Goal: Check status: Check status

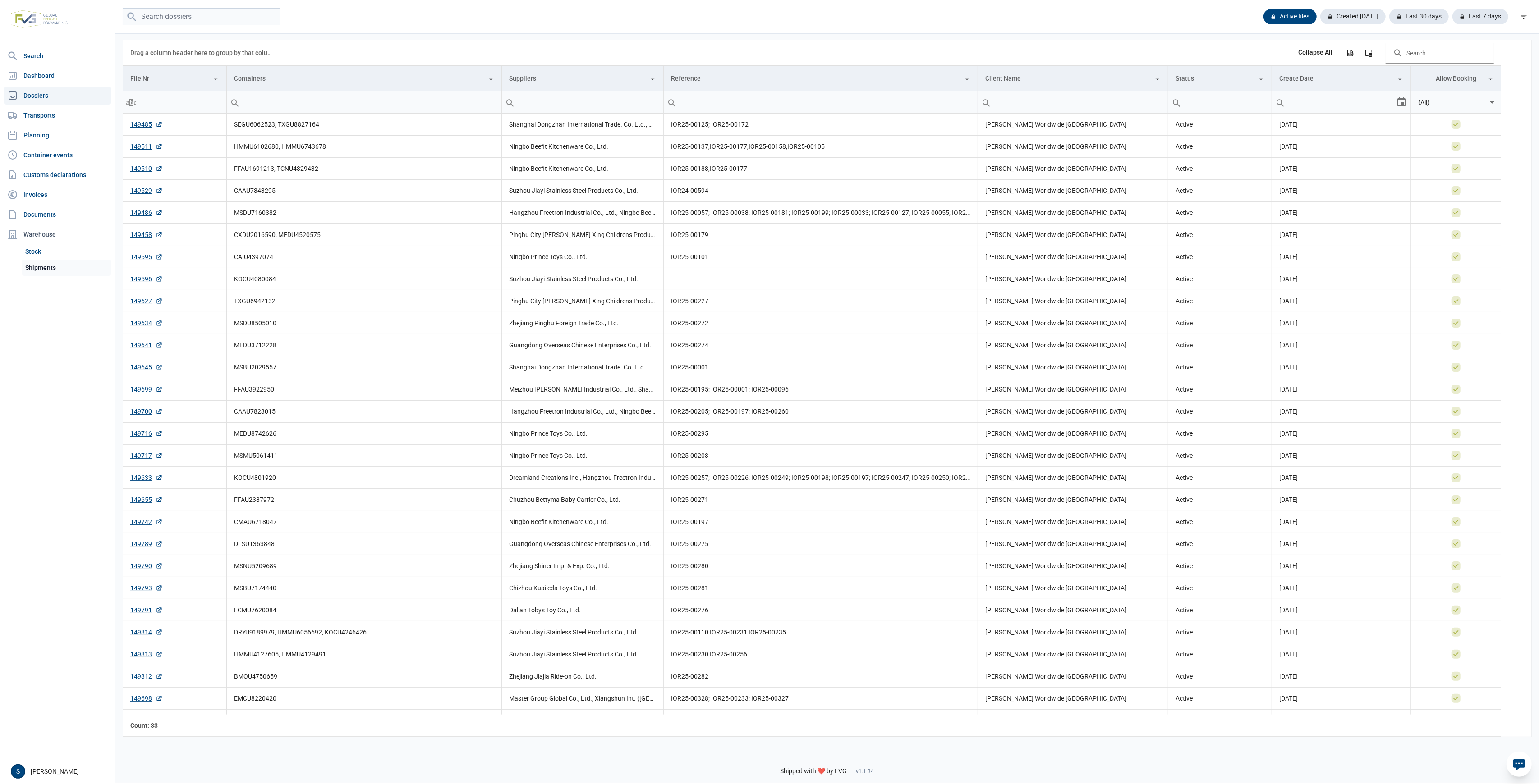
click at [30, 266] on link "Shipments" at bounding box center [66, 268] width 90 height 16
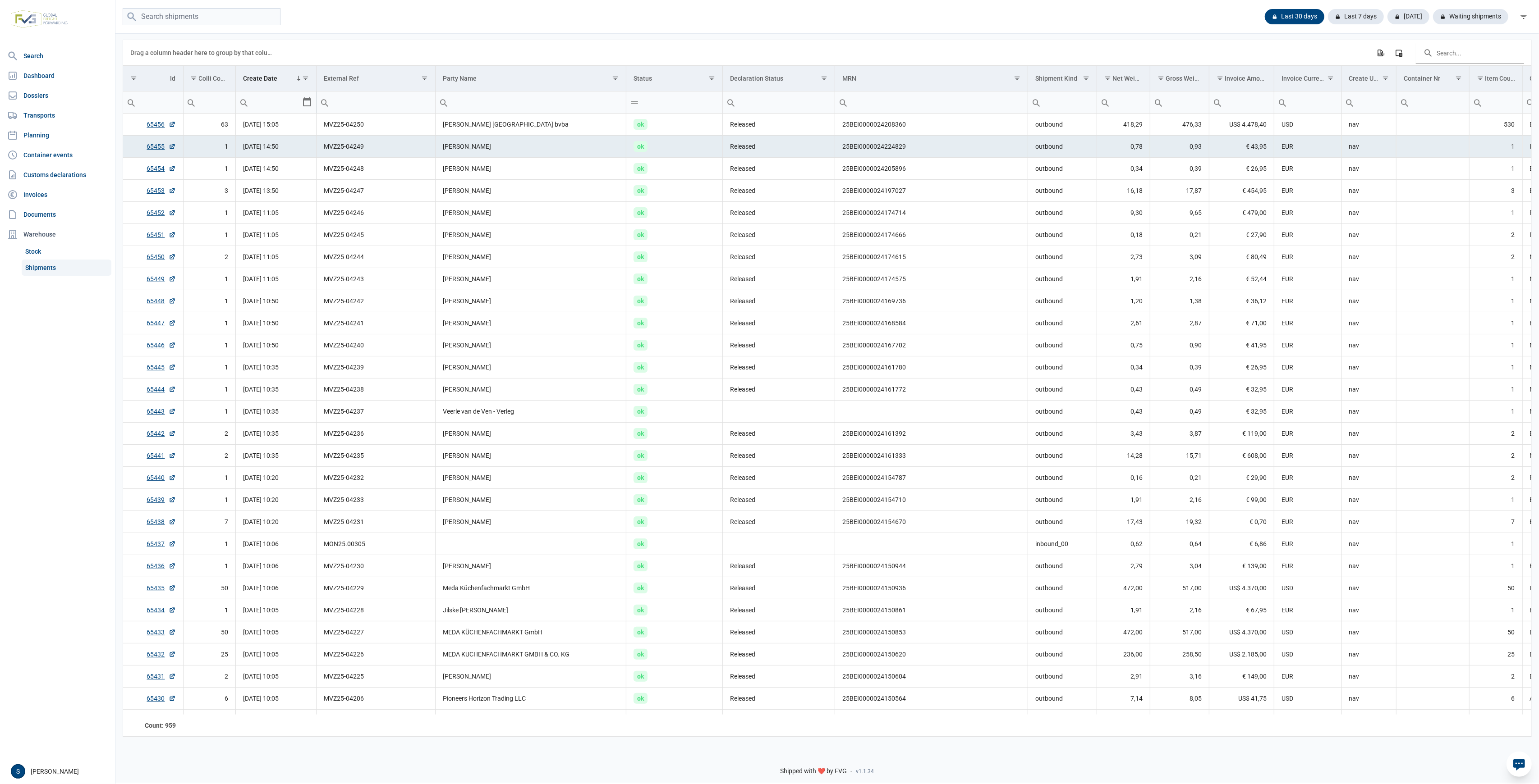
click at [354, 105] on input "Filter cell" at bounding box center [376, 102] width 119 height 21
type input "MVZ"
type input "MVZ25-"
drag, startPoint x: 362, startPoint y: 104, endPoint x: 495, endPoint y: 101, distance: 133.0
click at [362, 104] on input "MVZ25-" at bounding box center [376, 102] width 119 height 21
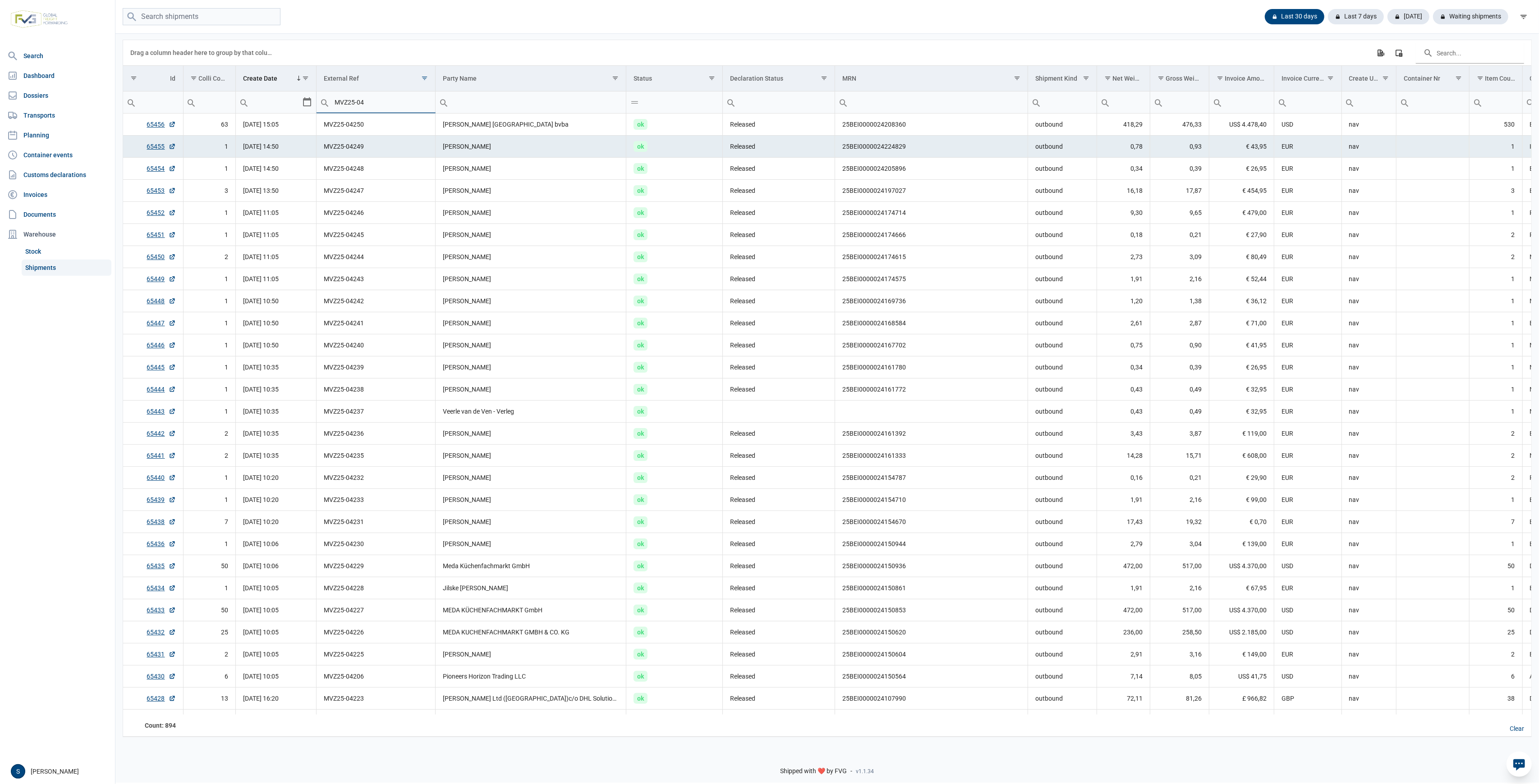
type input "MVZ25-042"
type input "MVZ25-04234"
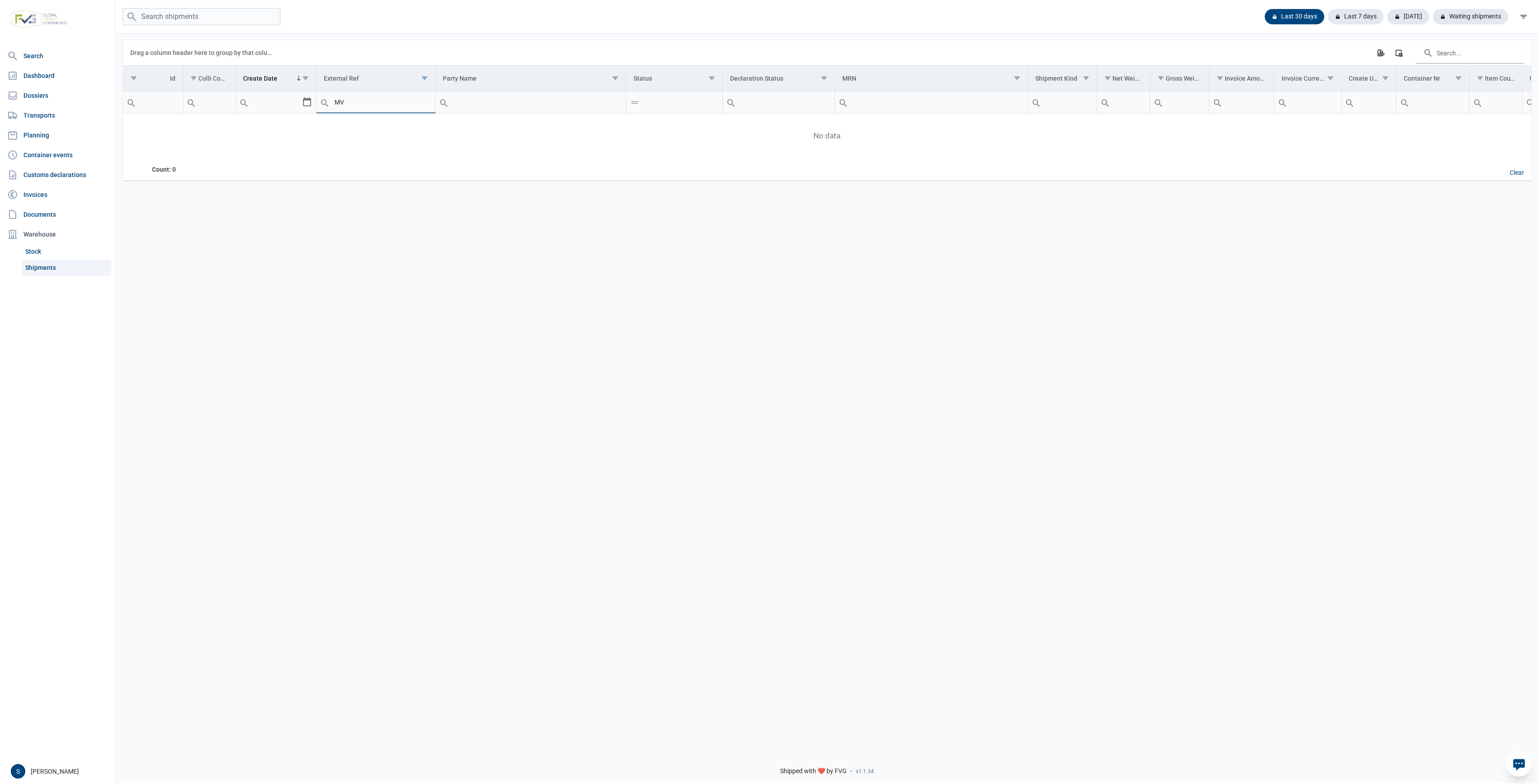
type input "M"
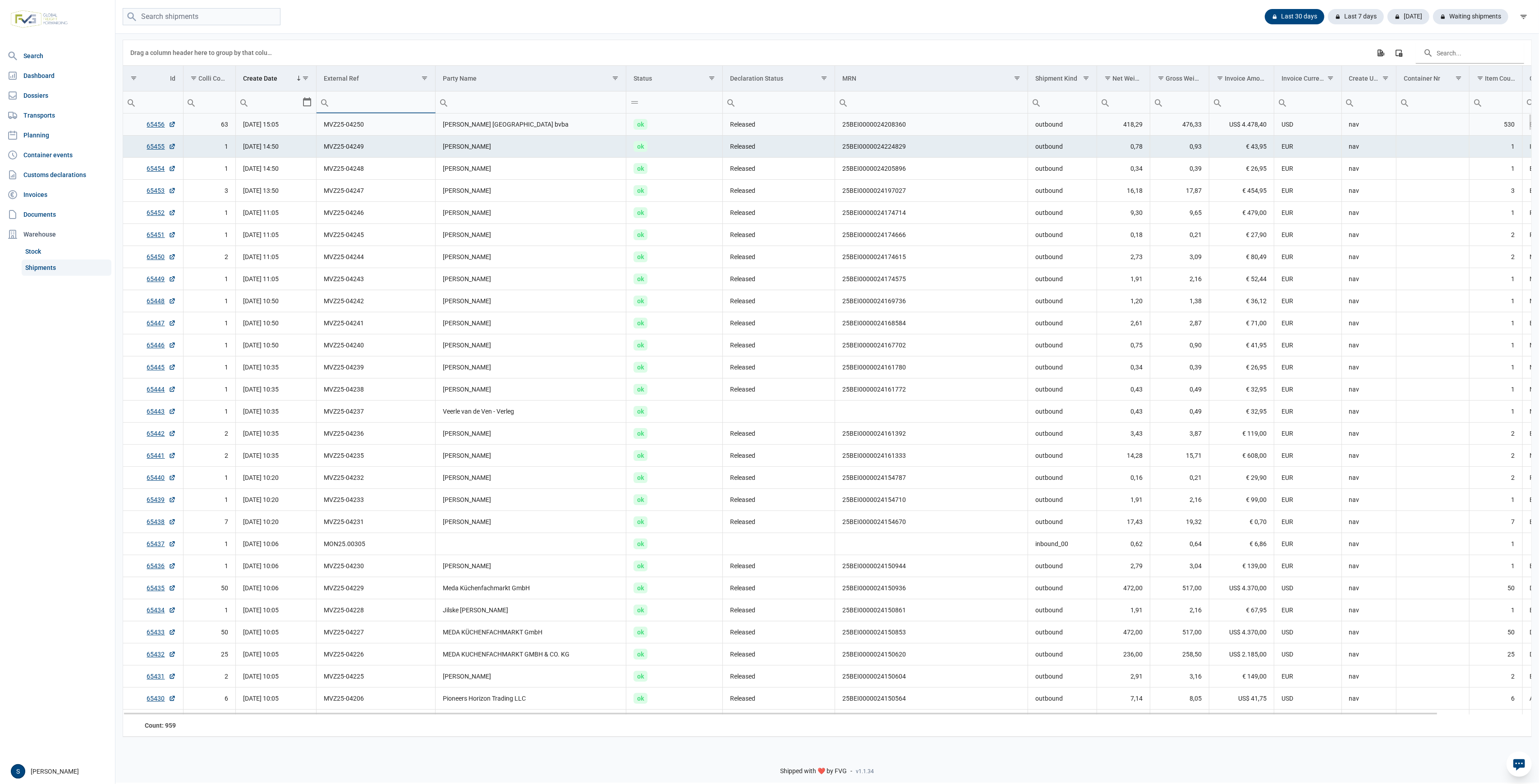
click at [367, 126] on td "MVZ25-04250" at bounding box center [376, 124] width 119 height 22
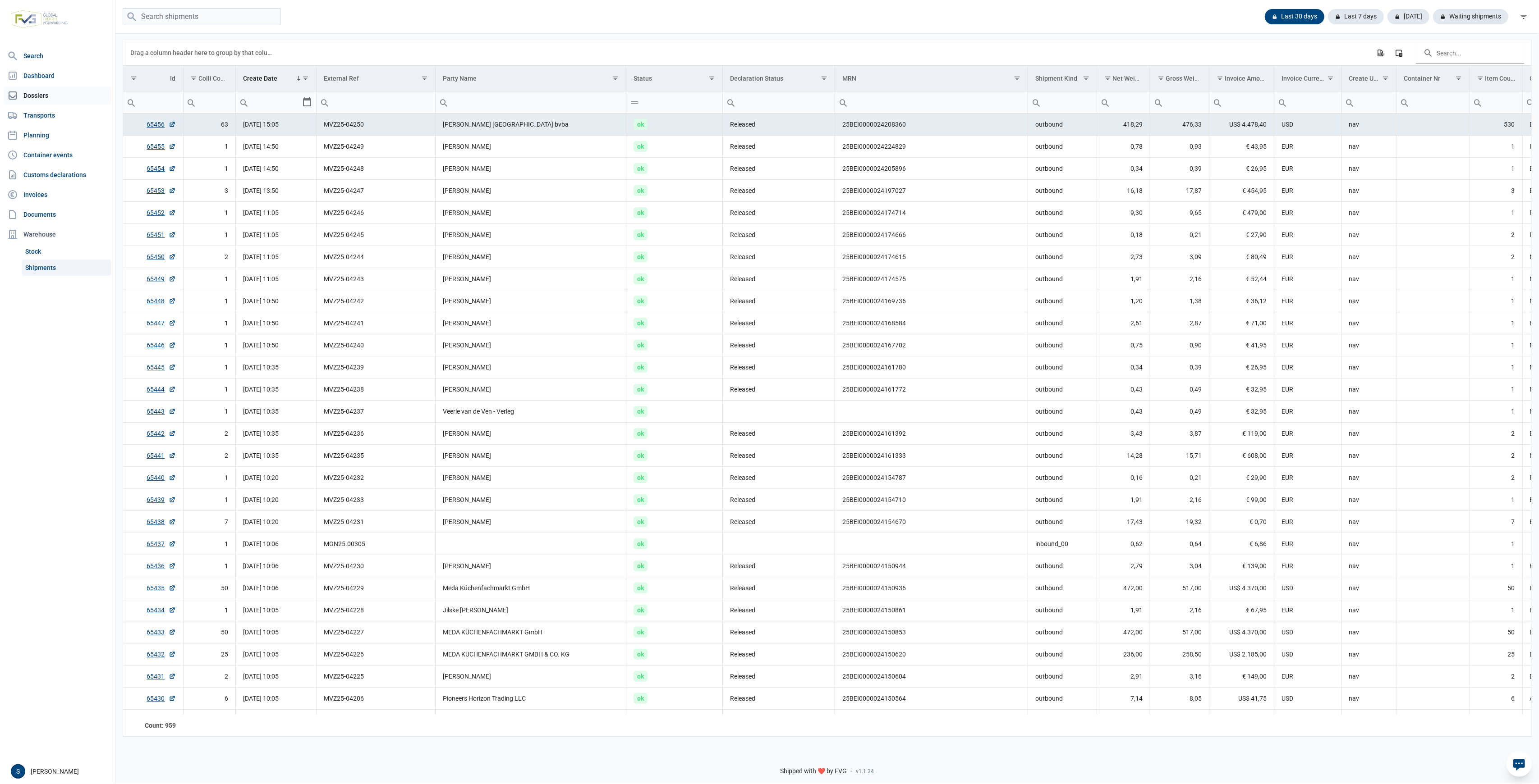
click at [58, 97] on link "Dossiers" at bounding box center [57, 96] width 108 height 18
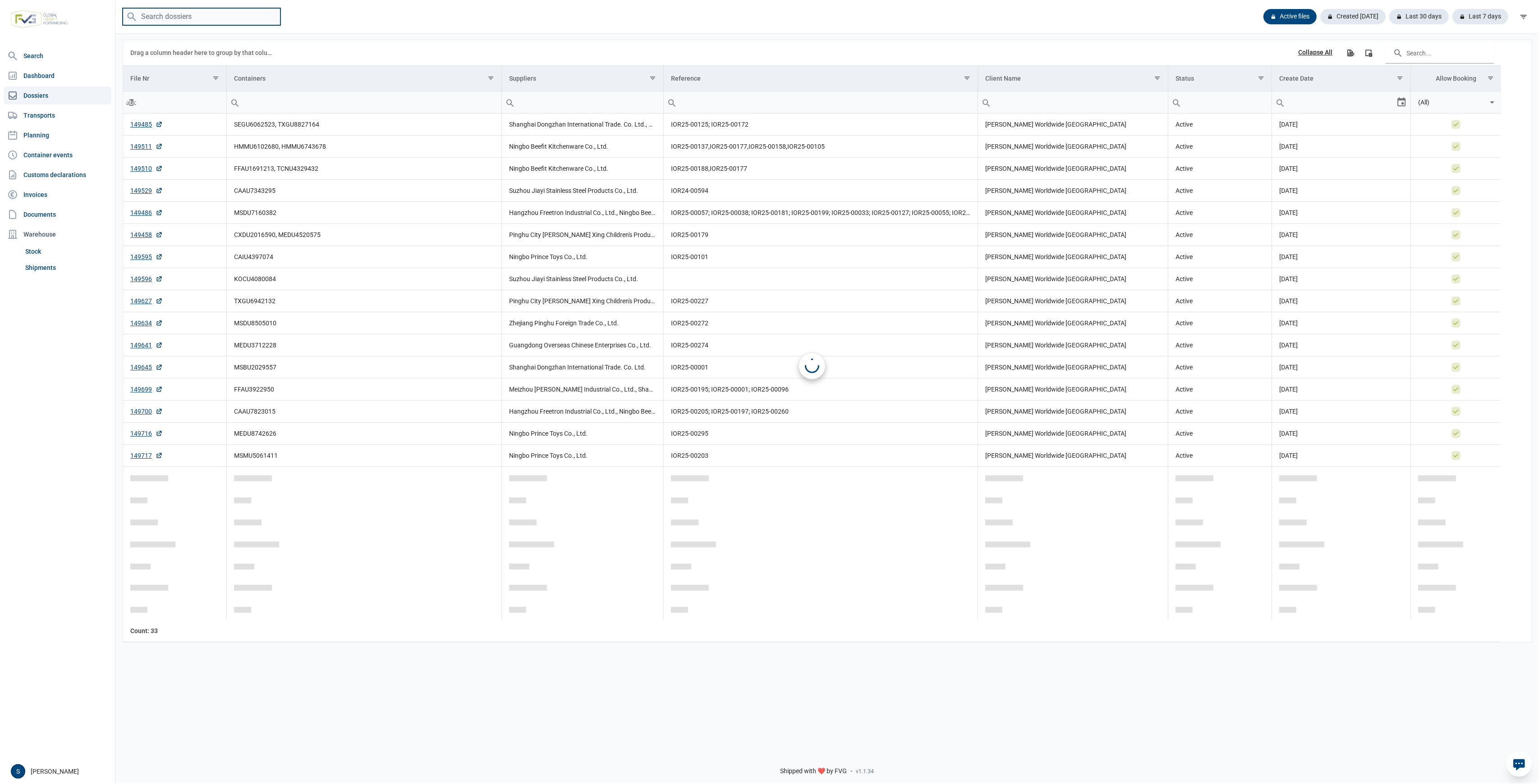
click at [182, 17] on input "search" at bounding box center [201, 17] width 158 height 17
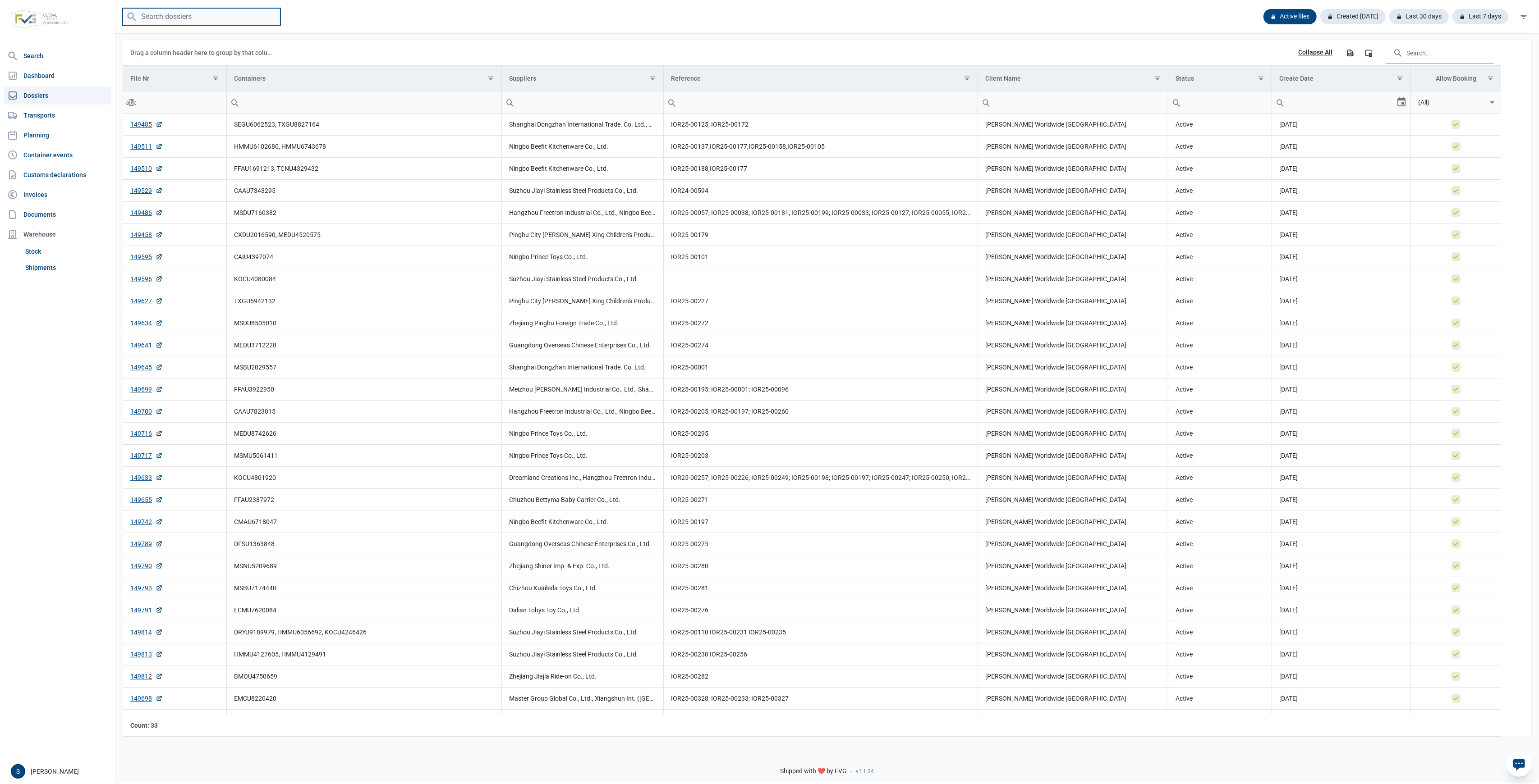
paste input "MEDUJT363358"
type input "MEDUJT363358"
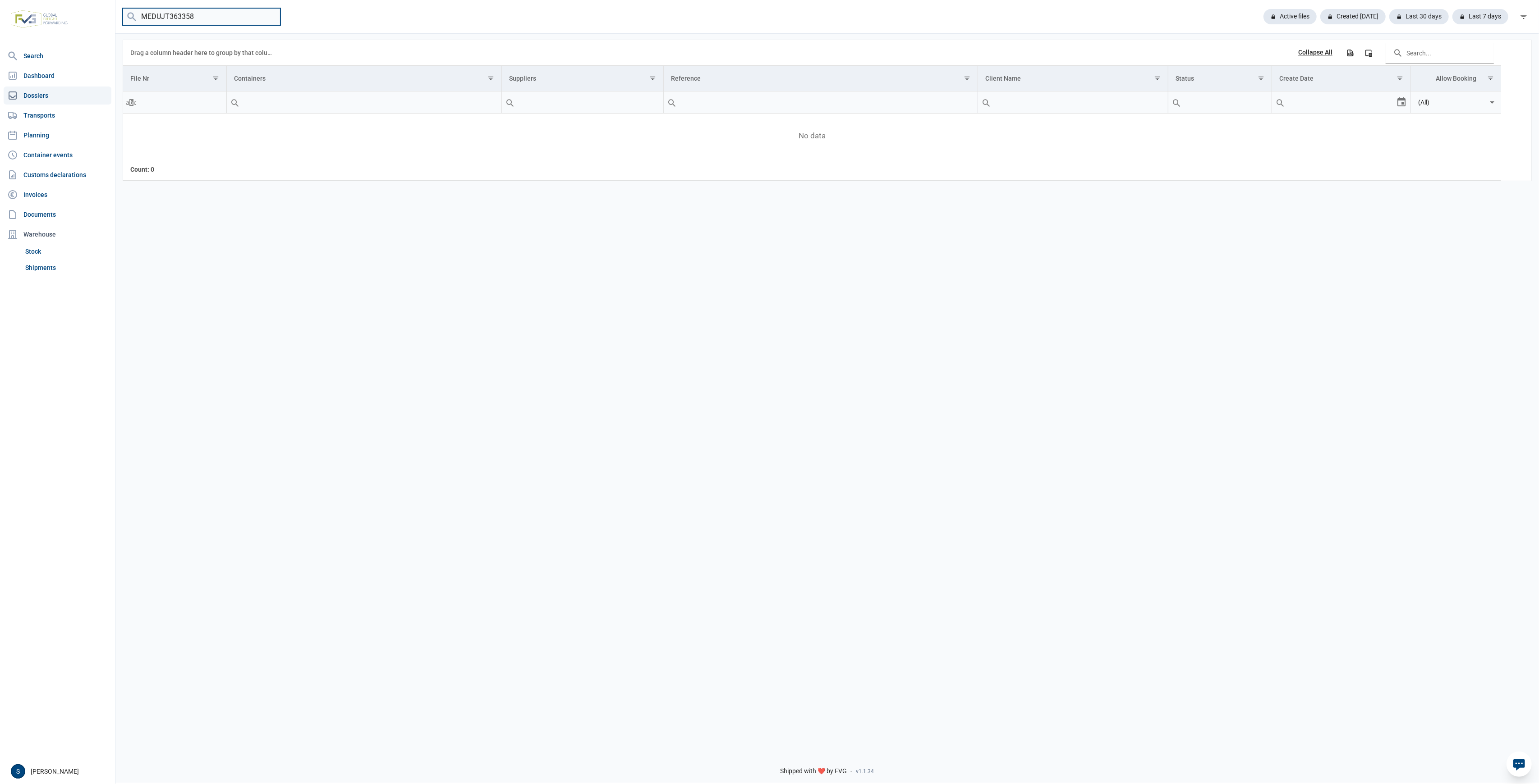
click at [210, 17] on input "MEDUJT363358" at bounding box center [201, 17] width 158 height 17
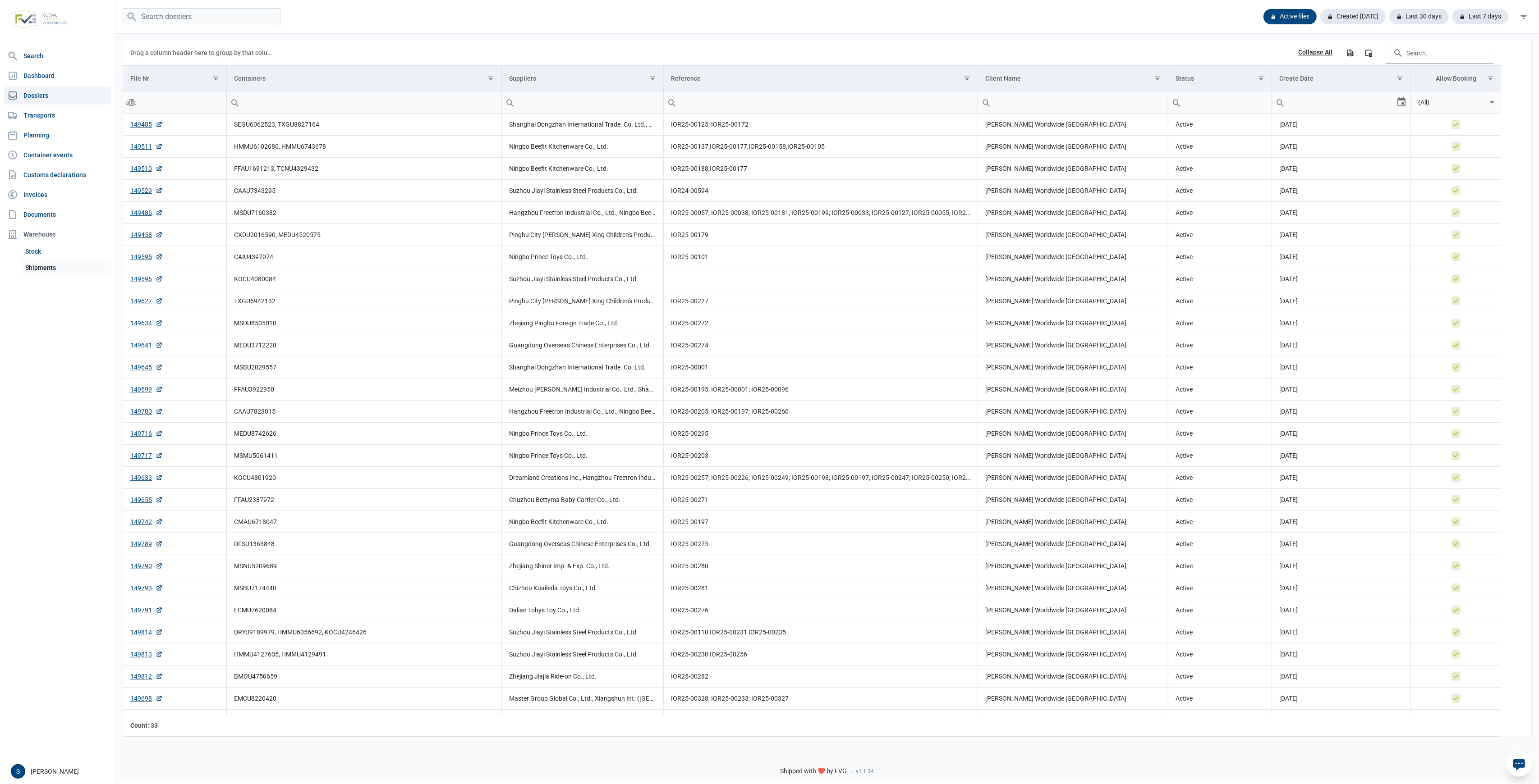
click at [63, 275] on link "Shipments" at bounding box center [66, 268] width 90 height 16
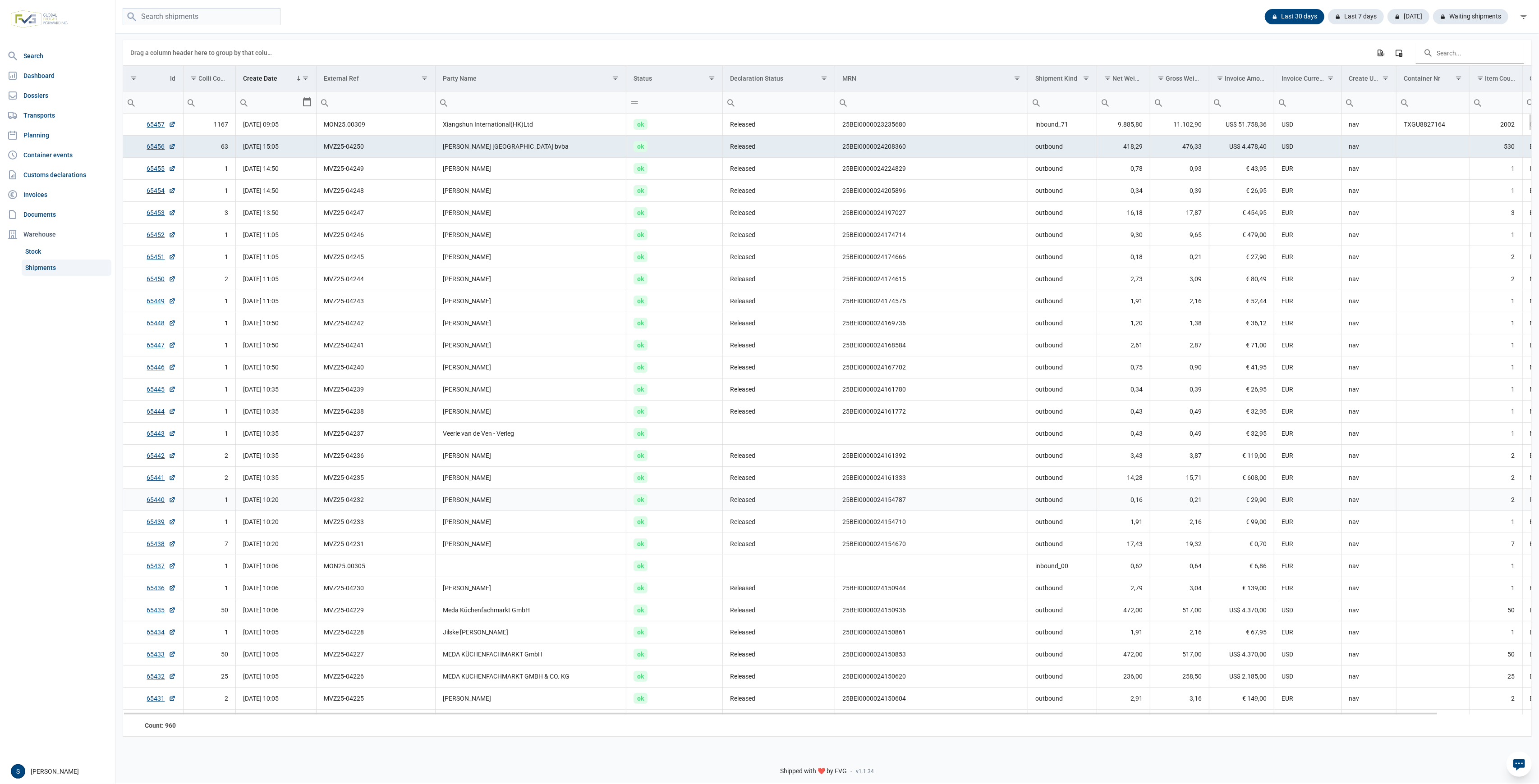
click at [523, 501] on td "[PERSON_NAME]" at bounding box center [531, 500] width 191 height 22
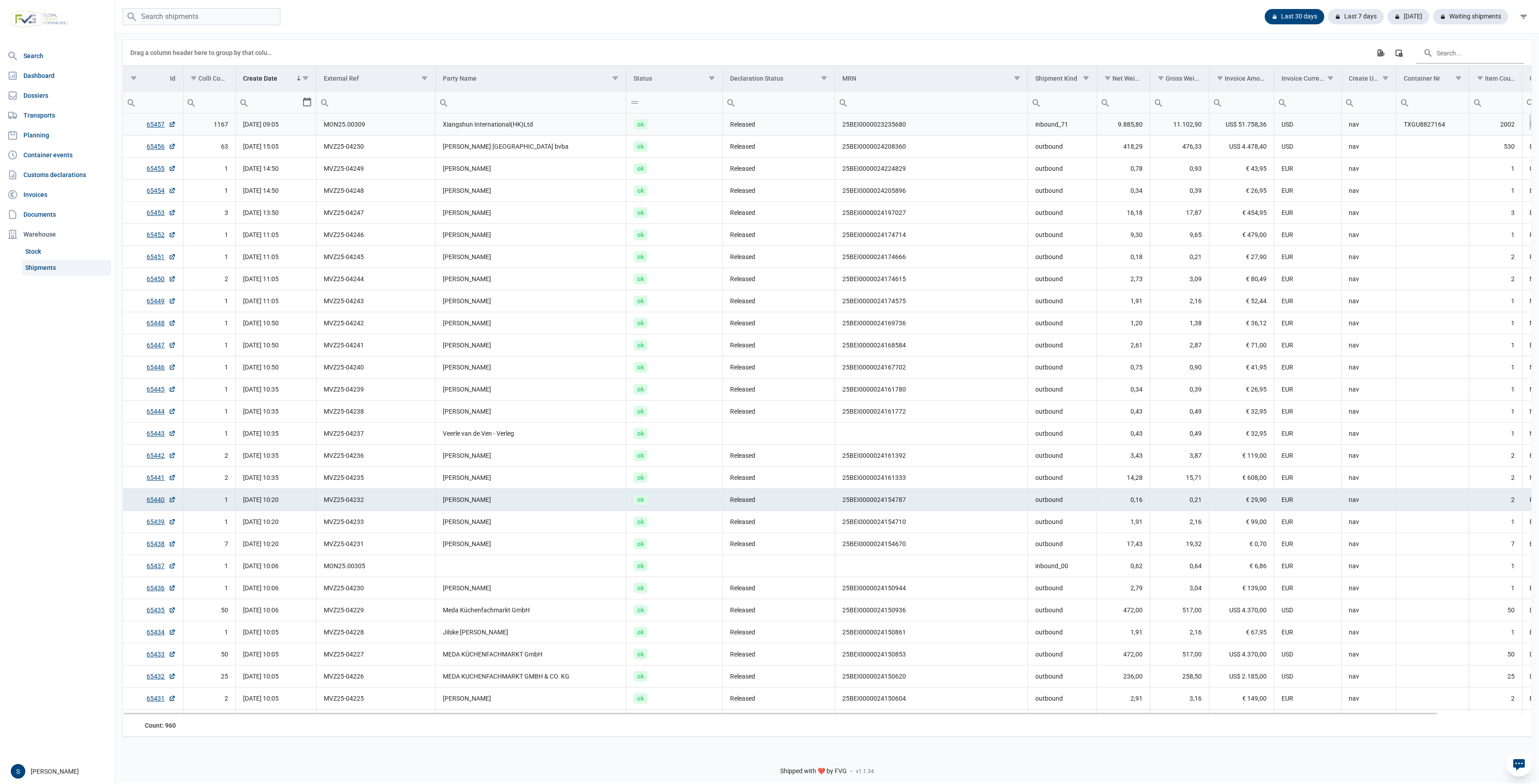
click at [1423, 131] on td "TXGU8827164" at bounding box center [1433, 124] width 73 height 22
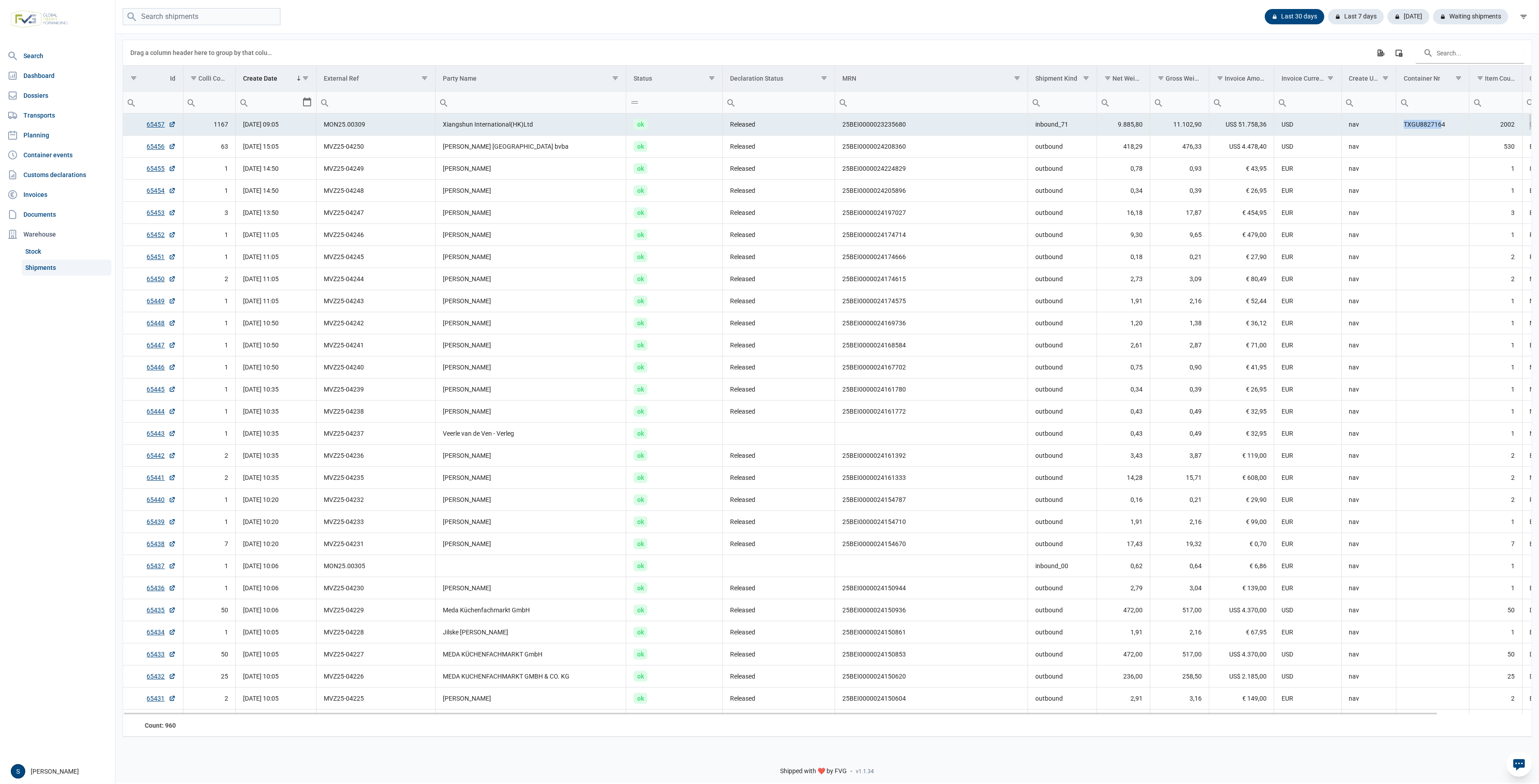
drag, startPoint x: 1440, startPoint y: 120, endPoint x: 1382, endPoint y: 126, distance: 58.3
click at [1382, 126] on tr "65457 1167 [DATE] 09:05 MON25.00309 Xiangshun International(HK)Ltd ok Released …" at bounding box center [878, 124] width 1509 height 22
drag, startPoint x: 1445, startPoint y: 126, endPoint x: 1380, endPoint y: 131, distance: 65.2
click at [1380, 131] on tr "65457 1167 [DATE] 09:05 MON25.00309 Xiangshun International(HK)Ltd ok Released …" at bounding box center [878, 124] width 1509 height 22
copy tr "TXGU8827164"
